Goal: Task Accomplishment & Management: Manage account settings

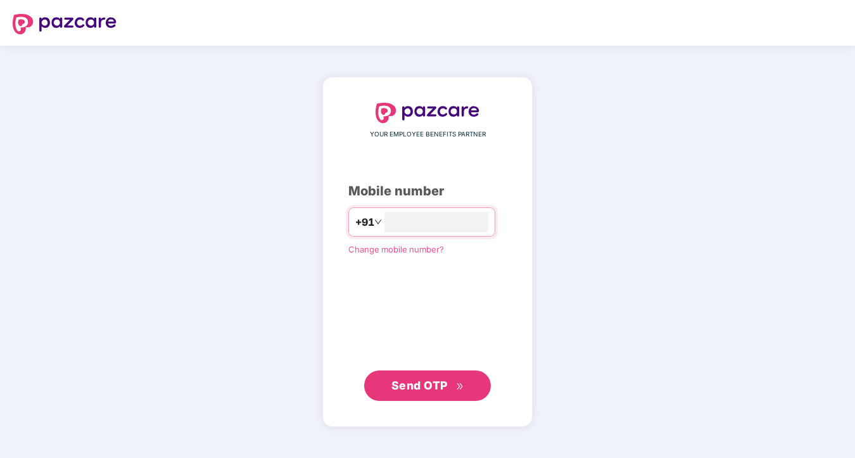
type input "**********"
click at [420, 387] on span "Send OTP" at bounding box center [420, 384] width 56 height 13
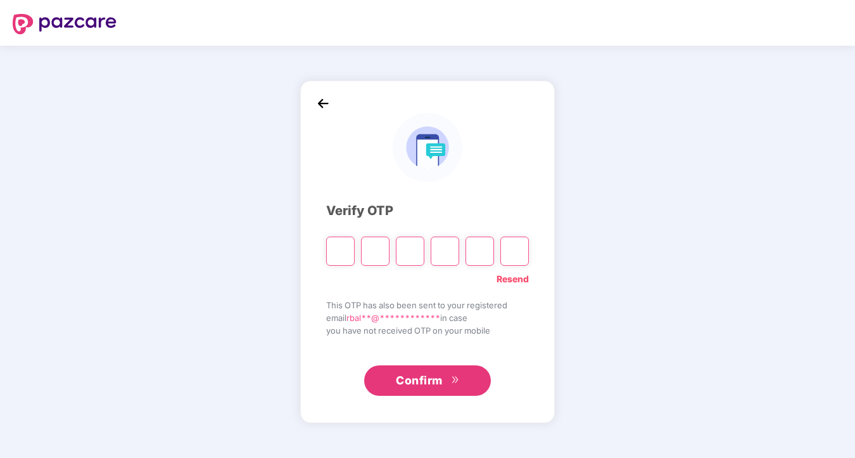
click at [345, 253] on input "Please enter verification code. Digit 1" at bounding box center [340, 250] width 29 height 29
type input "*"
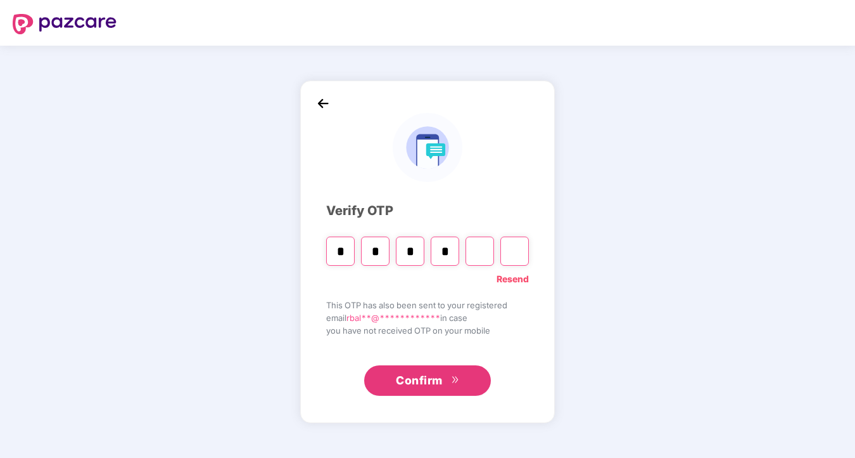
type input "*"
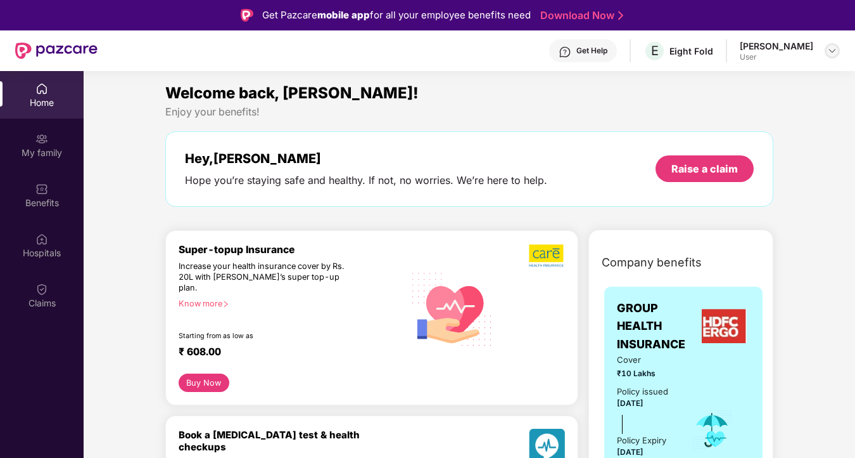
click at [833, 51] on img at bounding box center [833, 51] width 10 height 10
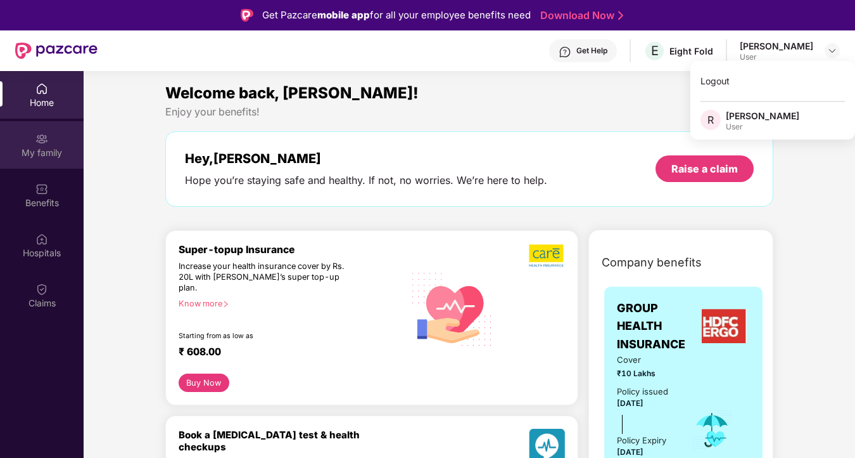
click at [26, 150] on div "My family" at bounding box center [42, 152] width 84 height 13
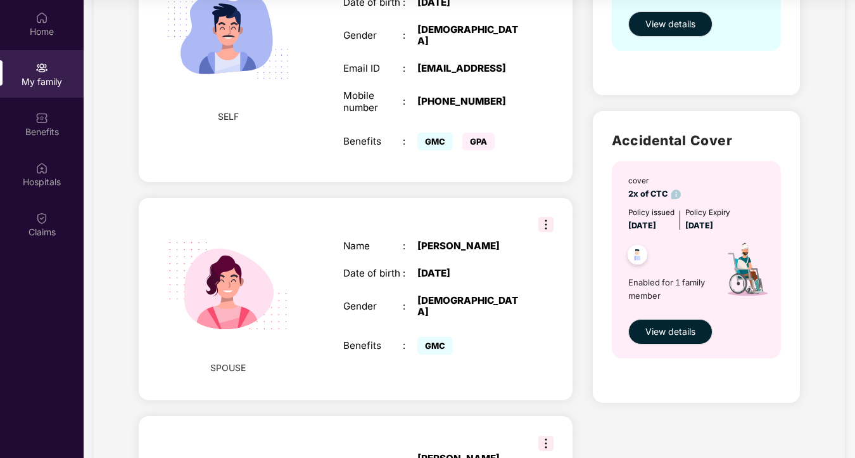
scroll to position [275, 0]
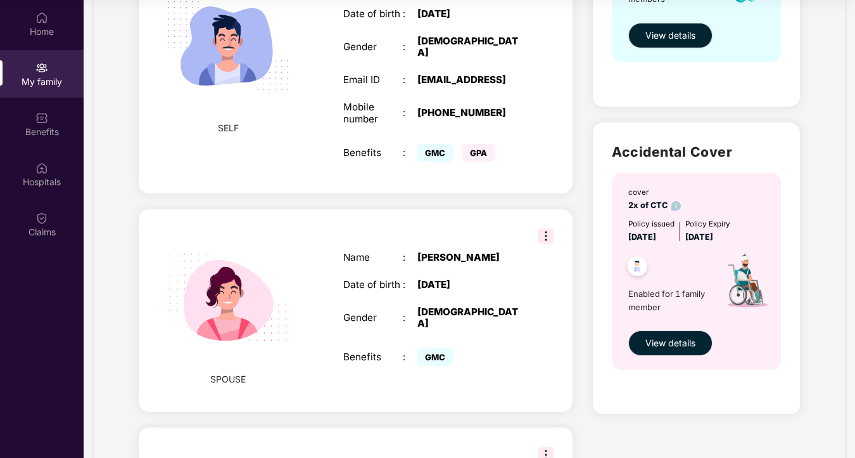
click at [548, 228] on img at bounding box center [546, 235] width 15 height 15
click at [584, 191] on div "Health Cover cover ₹10 Lakhs Policy issued [DATE] Policy Expiry [DATE] Enabled …" at bounding box center [696, 334] width 227 height 1060
click at [842, 183] on div "My family Add Family Member New member can be added to the policy [DATE] of mar…" at bounding box center [470, 312] width 752 height 1134
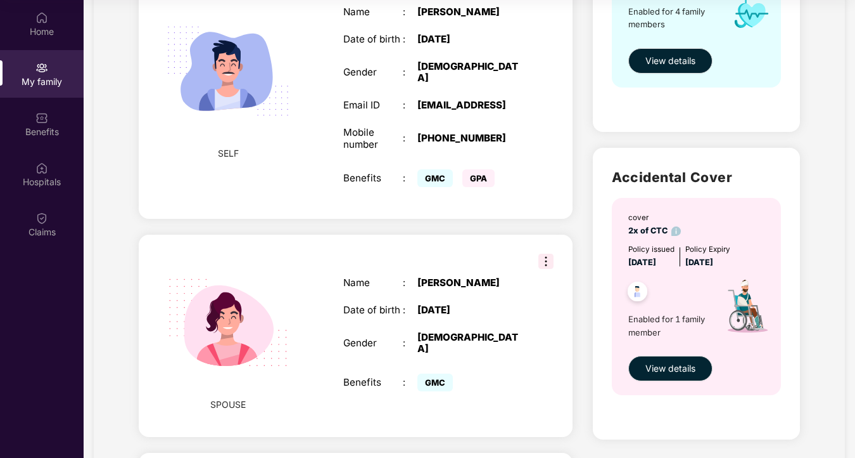
click at [804, 181] on div "Health Cover cover ₹10 Lakhs Policy issued [DATE] Policy Expiry [DATE] Enabled …" at bounding box center [696, 360] width 227 height 1060
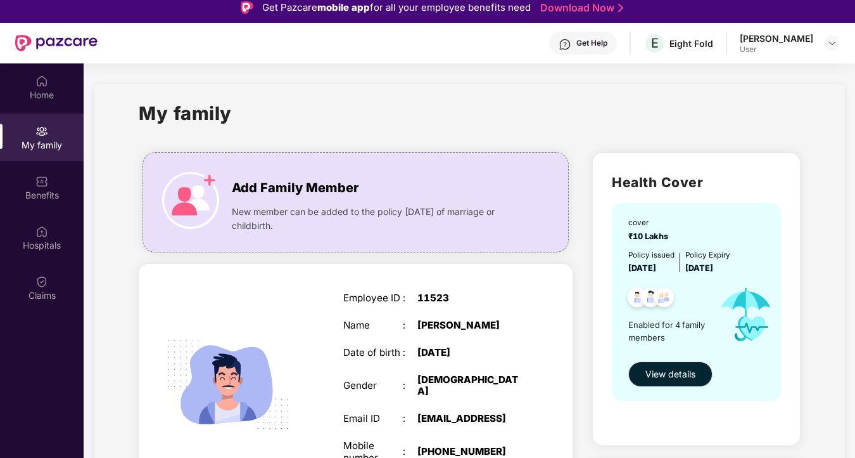
scroll to position [0, 0]
